Goal: Use online tool/utility: Utilize a website feature to perform a specific function

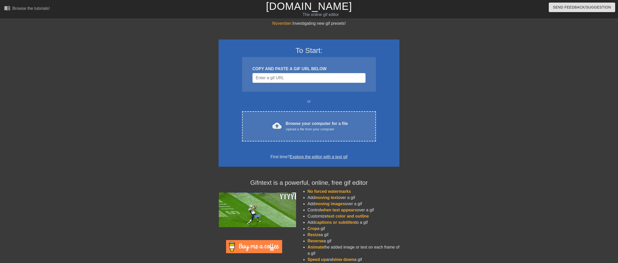
click at [298, 79] on input "Username" at bounding box center [309, 78] width 113 height 10
click at [312, 80] on input "Username" at bounding box center [309, 78] width 113 height 10
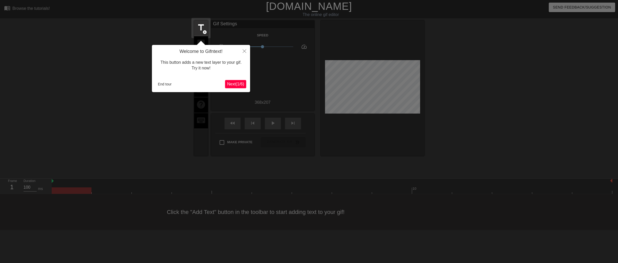
click at [241, 85] on span "Next ( 1 / 6 )" at bounding box center [235, 84] width 17 height 4
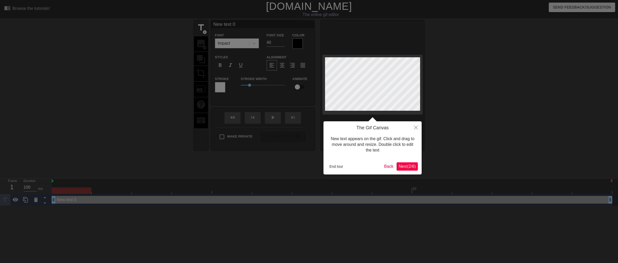
click at [412, 166] on span "Next ( 2 / 6 )" at bounding box center [407, 166] width 17 height 4
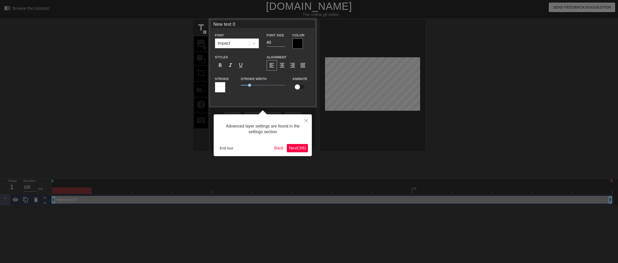
click at [296, 146] on span "Next ( 3 / 6 )" at bounding box center [297, 148] width 17 height 4
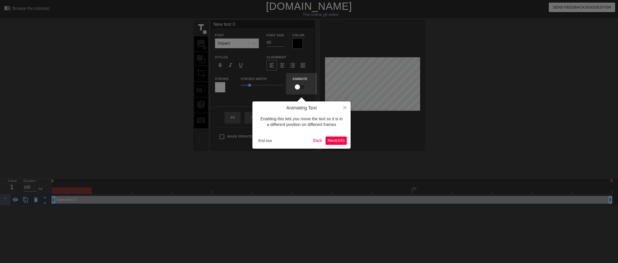
click at [342, 145] on button "Next ( 4 / 6 )" at bounding box center [336, 141] width 21 height 8
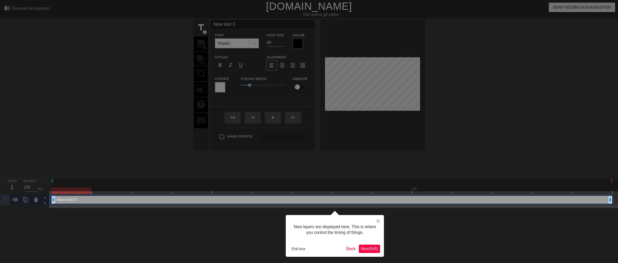
click at [370, 248] on span "Next ( 5 / 6 )" at bounding box center [369, 249] width 17 height 4
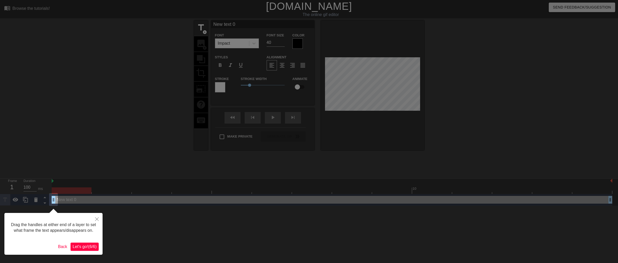
drag, startPoint x: 87, startPoint y: 244, endPoint x: 85, endPoint y: 249, distance: 5.3
click at [87, 244] on button "Let's go! ( 6 / 6 )" at bounding box center [85, 247] width 28 height 8
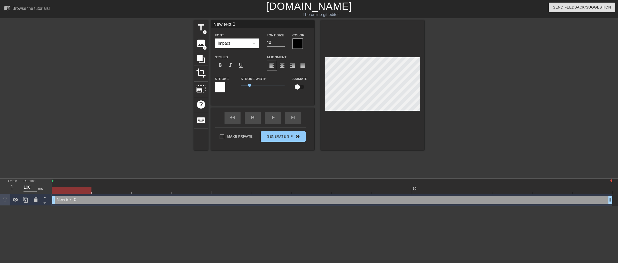
scroll to position [0, 1]
click at [297, 87] on input "checkbox" at bounding box center [297, 87] width 29 height 10
checkbox input "true"
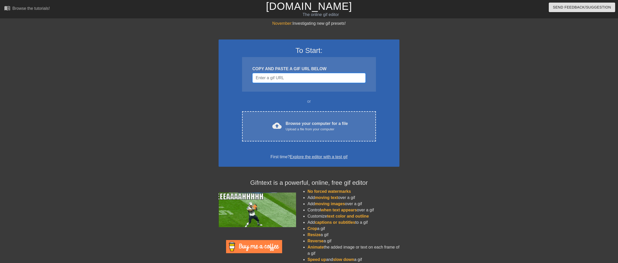
click at [301, 75] on input "Username" at bounding box center [309, 78] width 113 height 10
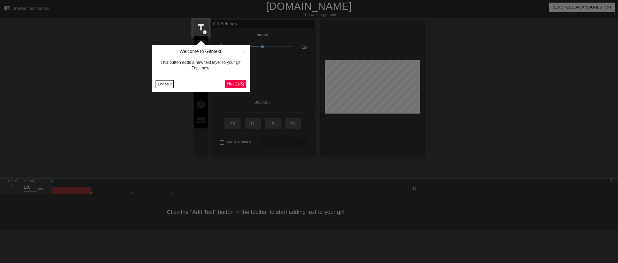
click at [166, 85] on button "End tour" at bounding box center [165, 84] width 18 height 8
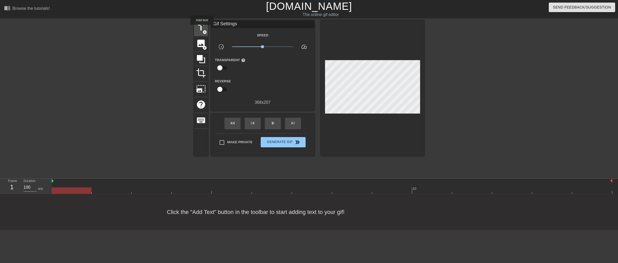
click at [200, 26] on span "title" at bounding box center [201, 28] width 10 height 10
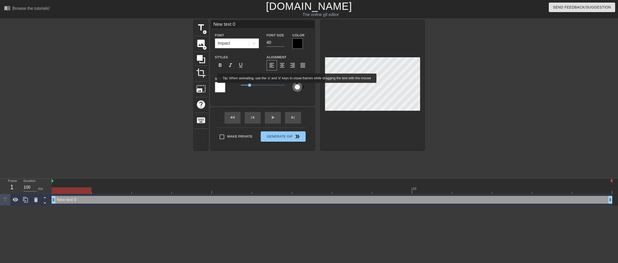
click at [297, 87] on input "checkbox" at bounding box center [297, 87] width 29 height 10
checkbox input "true"
type input "S"
type textarea "S"
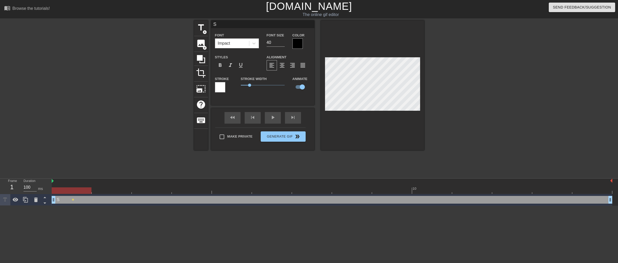
scroll to position [0, 0]
type input "Se"
type textarea "Se"
type input "Sel"
type textarea "Sel"
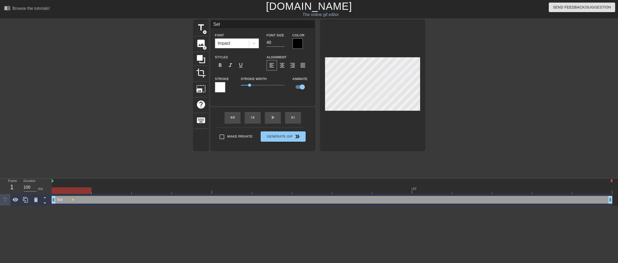
type input "Self"
type textarea "Self"
type input "Self"
type textarea "Self"
type input "Self Q"
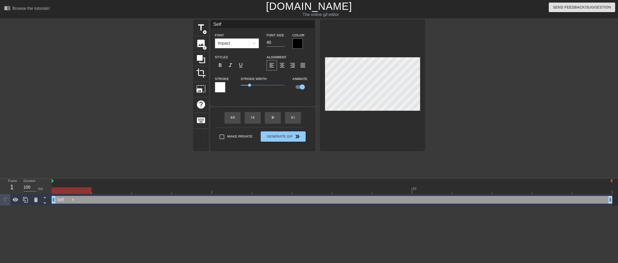
type textarea "Self Q"
type input "Self QA"
type textarea "Self QA"
click at [293, 42] on div at bounding box center [298, 44] width 10 height 10
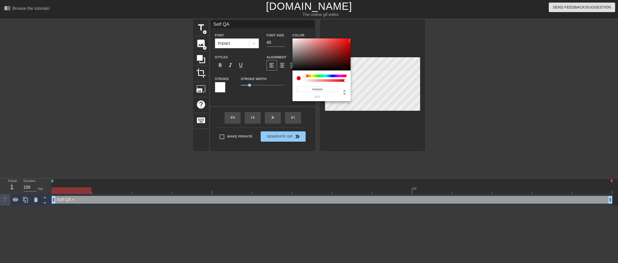
type input "#FF0000"
drag, startPoint x: 293, startPoint y: 50, endPoint x: 354, endPoint y: 37, distance: 62.0
click at [351, 39] on div at bounding box center [322, 55] width 58 height 32
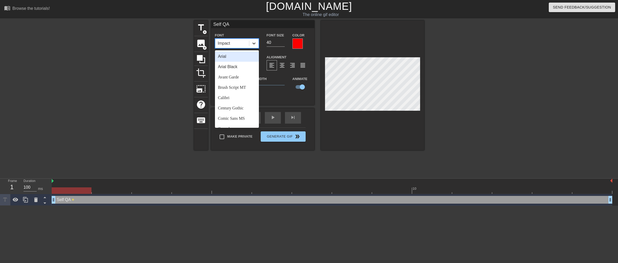
click at [254, 44] on icon at bounding box center [254, 44] width 3 height 2
click at [233, 56] on div "Arial" at bounding box center [237, 56] width 44 height 10
click at [255, 45] on icon at bounding box center [253, 43] width 5 height 5
click at [246, 66] on div "Arial Black" at bounding box center [237, 67] width 44 height 10
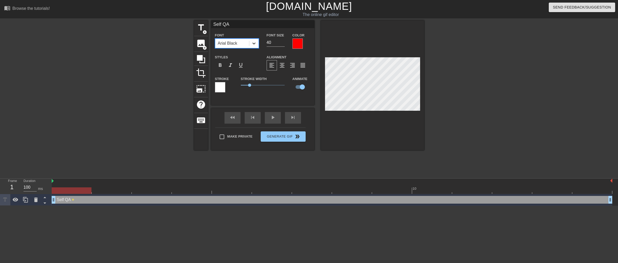
click at [254, 41] on div at bounding box center [253, 43] width 9 height 9
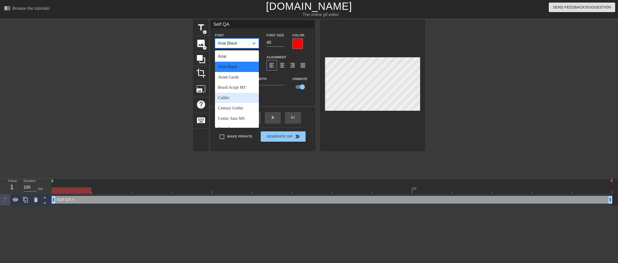
click at [241, 100] on div "Calibri" at bounding box center [237, 98] width 44 height 10
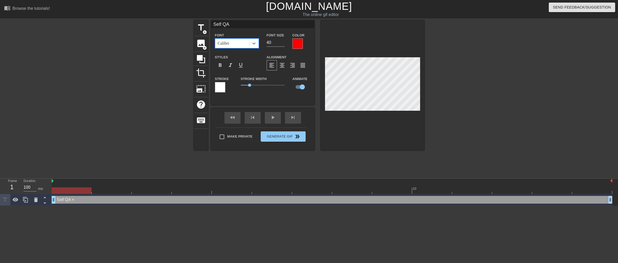
click at [220, 90] on div at bounding box center [220, 87] width 10 height 10
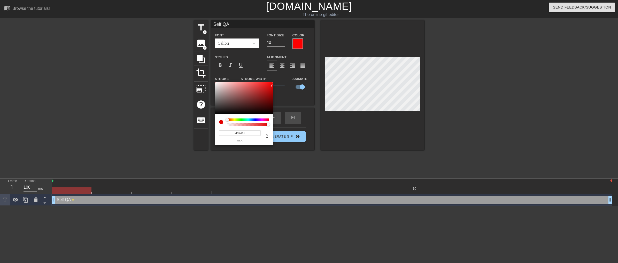
type input "#FF0000"
drag, startPoint x: 244, startPoint y: 93, endPoint x: 293, endPoint y: 81, distance: 50.7
click at [273, 82] on div at bounding box center [244, 98] width 58 height 32
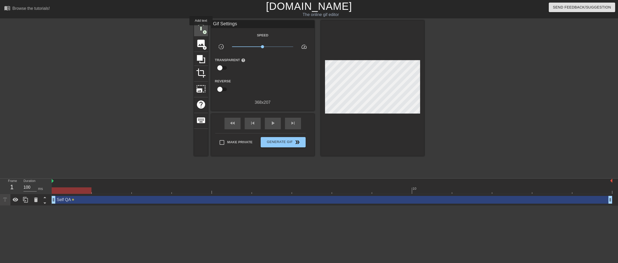
click at [196, 26] on span "title" at bounding box center [201, 28] width 10 height 10
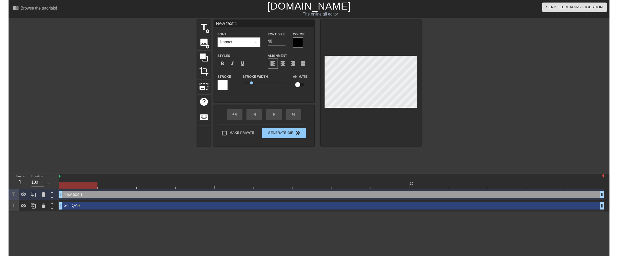
scroll to position [0, 0]
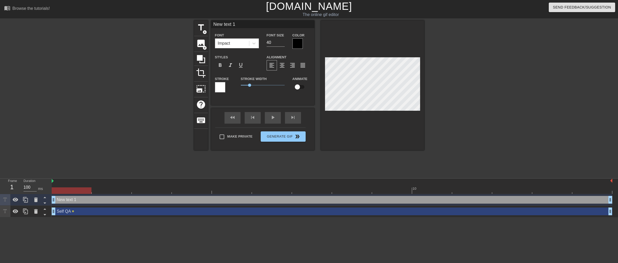
type input "New txt 1"
type textarea "New txt 1"
click at [146, 199] on div "New txt 1 drag_handle drag_handle" at bounding box center [332, 200] width 561 height 8
click at [35, 203] on icon at bounding box center [36, 200] width 6 height 6
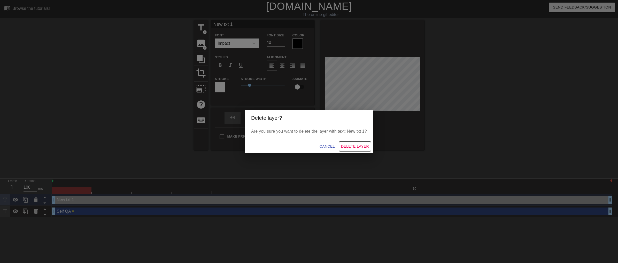
click at [351, 149] on span "Delete Layer" at bounding box center [355, 146] width 28 height 6
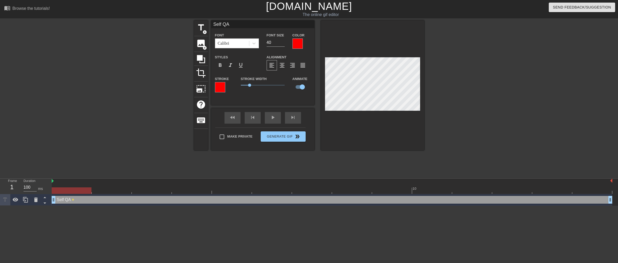
click at [14, 187] on div "1" at bounding box center [12, 187] width 8 height 9
click at [13, 187] on div "1" at bounding box center [12, 187] width 8 height 9
click at [12, 188] on div "1" at bounding box center [12, 187] width 8 height 9
click at [293, 118] on div "skip_next" at bounding box center [293, 118] width 16 height 12
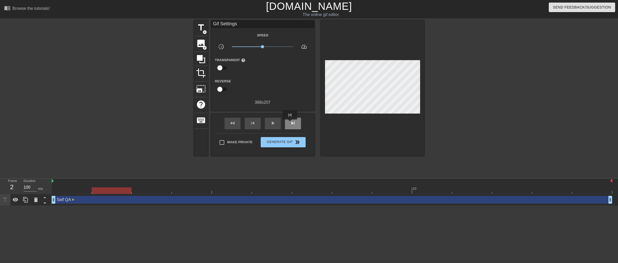
click at [290, 124] on span "skip_next" at bounding box center [293, 123] width 6 height 6
click at [256, 125] on div "skip_previous" at bounding box center [253, 124] width 16 height 12
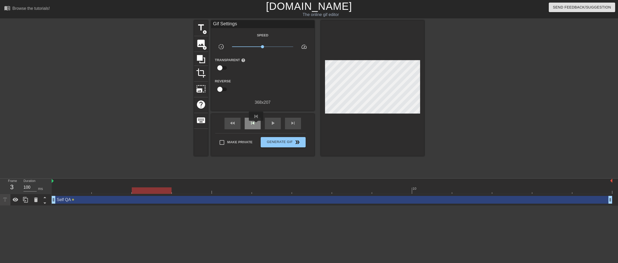
click at [256, 125] on div "skip_previous" at bounding box center [253, 124] width 16 height 12
click at [288, 123] on div "skip_next" at bounding box center [293, 124] width 16 height 12
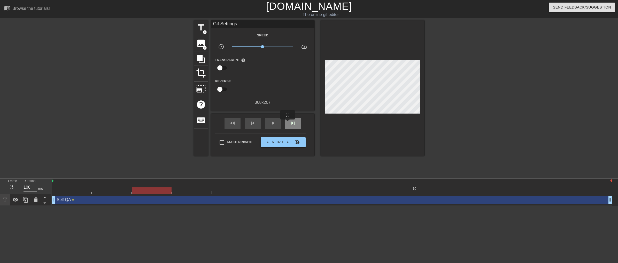
click at [288, 123] on div "skip_next" at bounding box center [293, 124] width 16 height 12
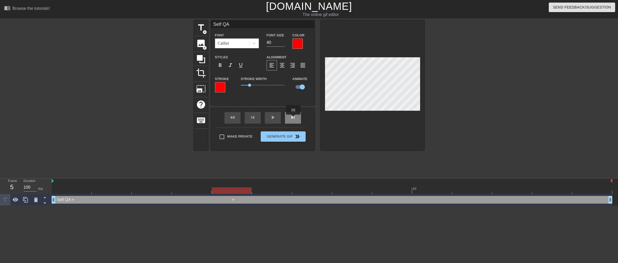
click at [294, 118] on div "skip_next" at bounding box center [293, 118] width 16 height 12
click at [292, 118] on div "skip_next" at bounding box center [293, 118] width 16 height 12
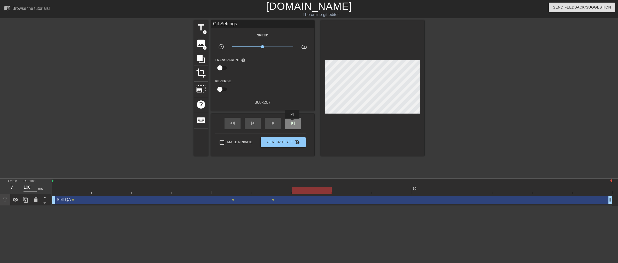
click at [293, 123] on span "skip_next" at bounding box center [293, 123] width 6 height 6
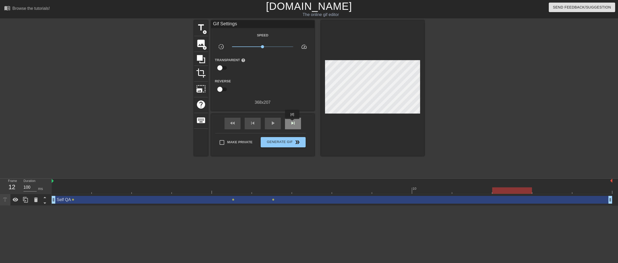
click at [293, 123] on span "skip_next" at bounding box center [293, 123] width 6 height 6
click at [241, 142] on span "Make Private" at bounding box center [239, 142] width 25 height 5
click at [227, 142] on input "Make Private" at bounding box center [222, 142] width 11 height 11
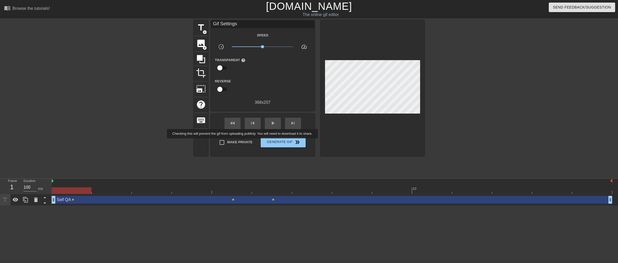
checkbox input "true"
click at [280, 142] on span "Generate Gif double_arrow" at bounding box center [283, 142] width 41 height 6
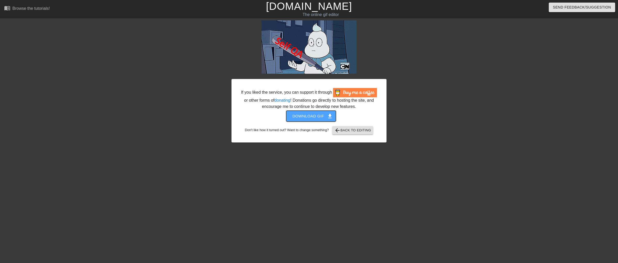
click at [321, 117] on span "Download gif get_app" at bounding box center [311, 116] width 37 height 7
